Goal: Information Seeking & Learning: Learn about a topic

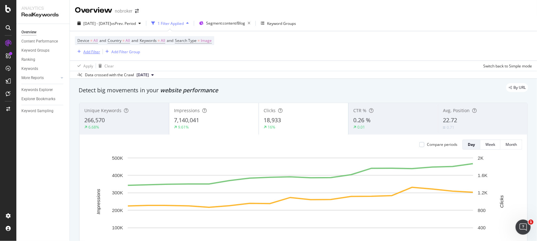
click at [92, 49] on div "Add Filter" at bounding box center [91, 51] width 17 height 5
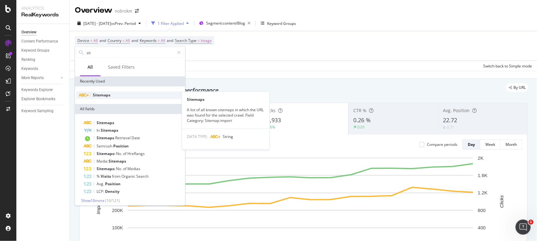
type input "sit"
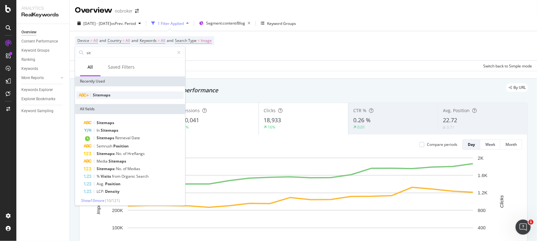
click at [102, 92] on span "Sitemaps" at bounding box center [102, 94] width 18 height 5
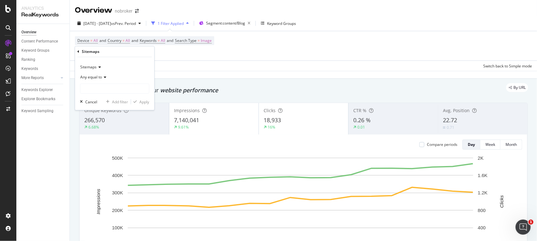
click at [101, 77] on span "Any equal to" at bounding box center [92, 76] width 22 height 5
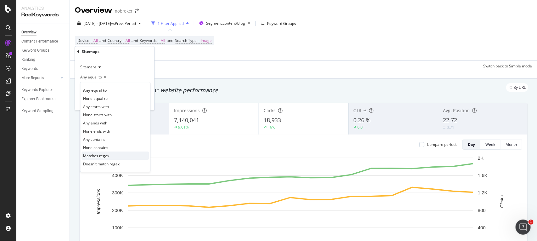
click at [99, 154] on span "Matches regex" at bounding box center [96, 155] width 26 height 5
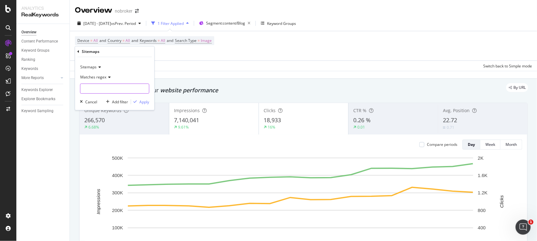
click at [111, 87] on input "text" at bounding box center [115, 88] width 69 height 10
paste input "home-loan-tips.xml"
type input "home-loan-tips.xml"
click at [138, 100] on div "button" at bounding box center [135, 102] width 8 height 4
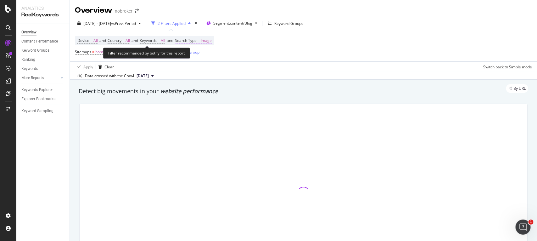
click at [208, 40] on span "Image" at bounding box center [206, 40] width 11 height 9
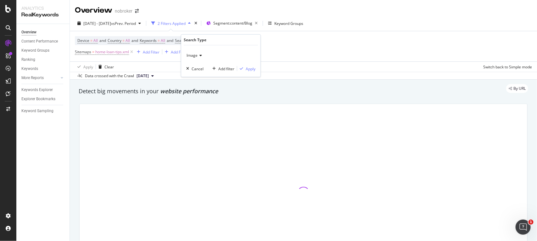
click at [194, 56] on span "Image" at bounding box center [192, 55] width 11 height 5
click at [191, 70] on span "All" at bounding box center [191, 67] width 4 height 5
click at [250, 70] on div "Apply" at bounding box center [251, 68] width 10 height 5
click at [156, 73] on button "[DATE]" at bounding box center [145, 76] width 22 height 8
click at [268, 50] on div "Device = All and Country = All and Keywords = All and Search Type = All Sitemap…" at bounding box center [303, 46] width 457 height 30
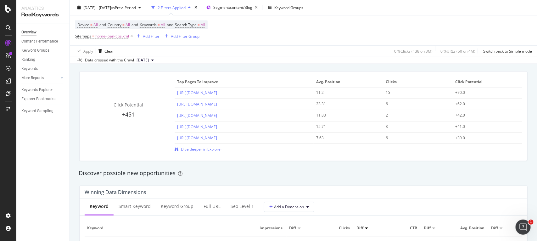
scroll to position [447, 0]
click at [211, 150] on span "Dive deeper in Explorer" at bounding box center [201, 149] width 41 height 5
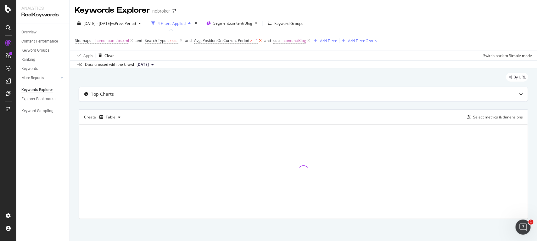
click at [259, 41] on icon at bounding box center [260, 40] width 5 height 6
